Goal: Task Accomplishment & Management: Manage account settings

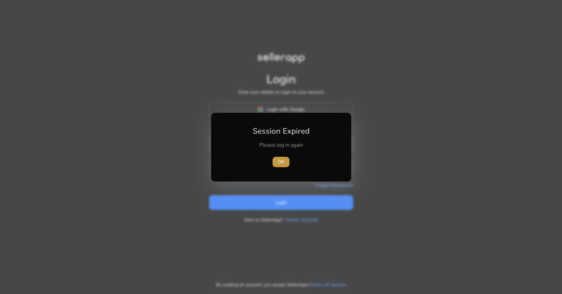
click at [275, 155] on span "button" at bounding box center [281, 162] width 17 height 16
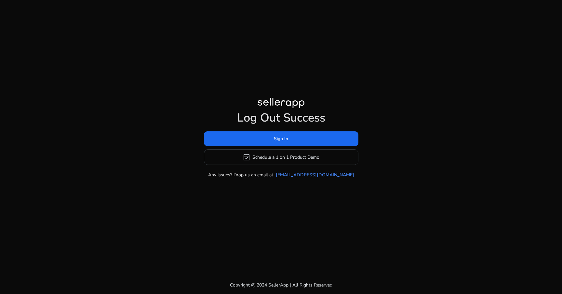
click at [254, 137] on span at bounding box center [281, 139] width 155 height 16
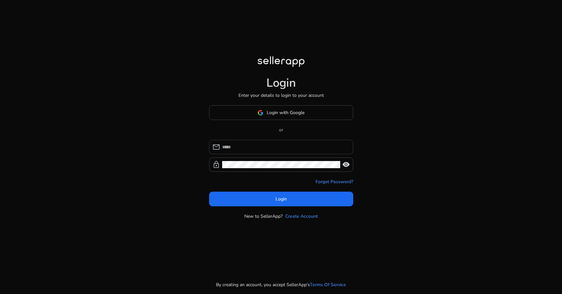
click at [253, 147] on input at bounding box center [285, 146] width 126 height 7
type input "*"
type input "**********"
click button "Login" at bounding box center [281, 198] width 144 height 15
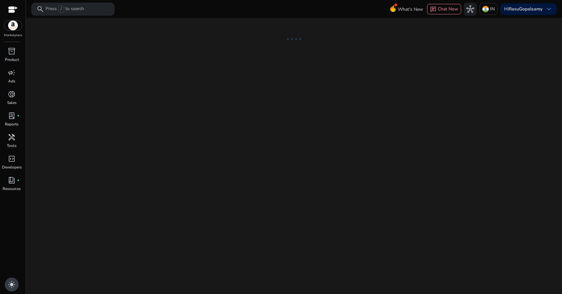
click at [13, 284] on span "light_mode" at bounding box center [12, 284] width 8 height 8
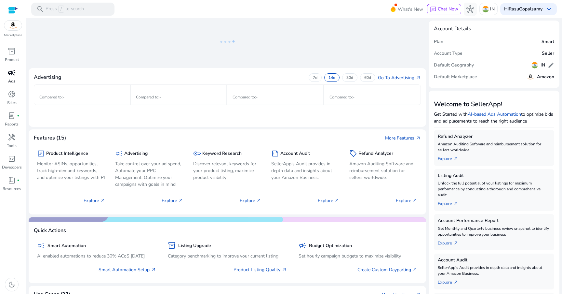
click at [14, 74] on span "campaign" at bounding box center [12, 73] width 8 height 8
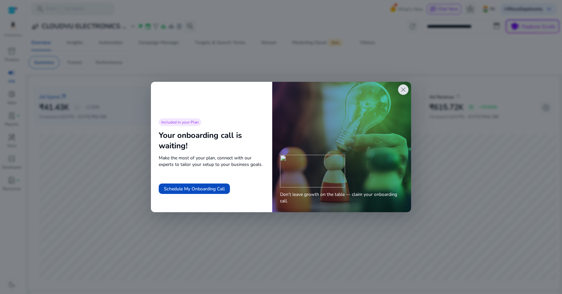
click at [403, 91] on span "close" at bounding box center [404, 90] width 8 height 8
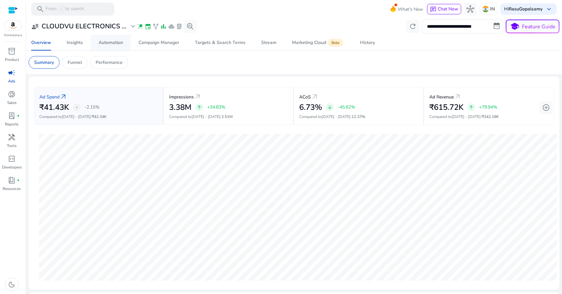
click at [114, 43] on div "Automation" at bounding box center [111, 42] width 24 height 5
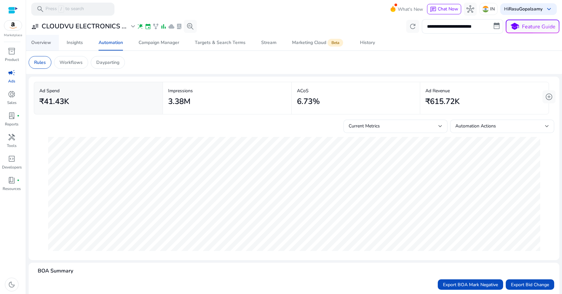
click at [46, 42] on div "Overview" at bounding box center [41, 42] width 20 height 5
